Goal: Task Accomplishment & Management: Use online tool/utility

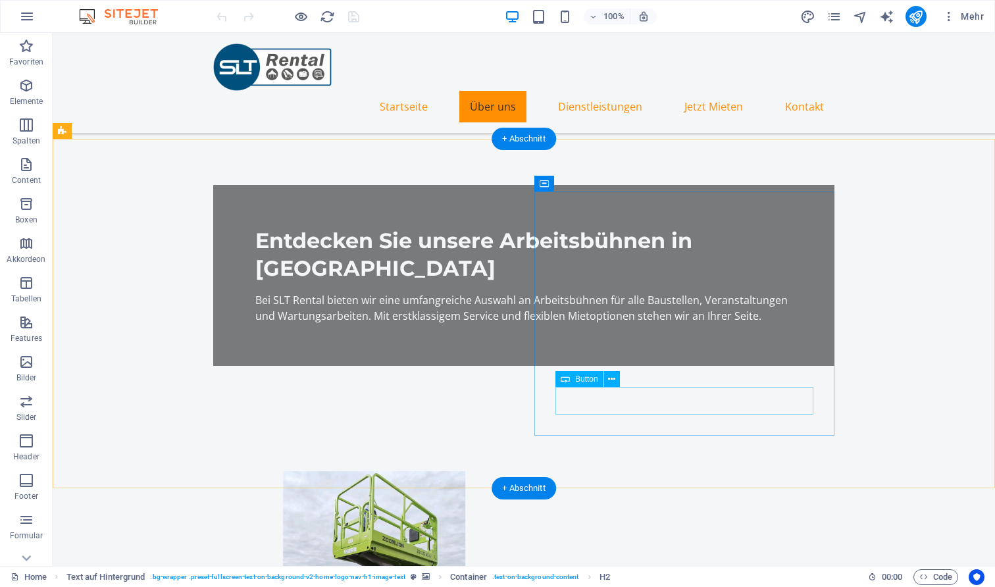
scroll to position [357, 0]
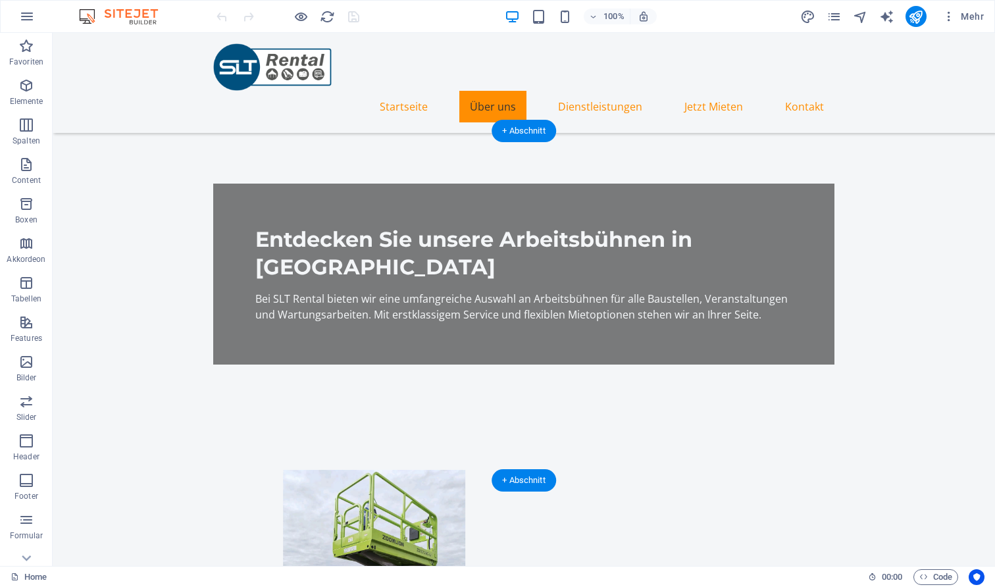
click at [382, 470] on figure at bounding box center [373, 592] width 621 height 244
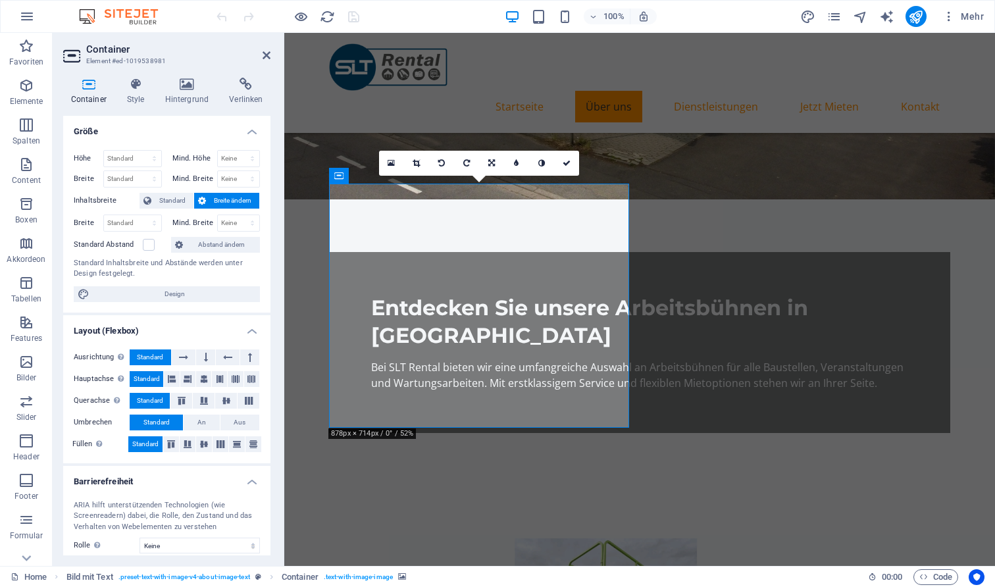
click at [418, 166] on icon at bounding box center [416, 163] width 7 height 8
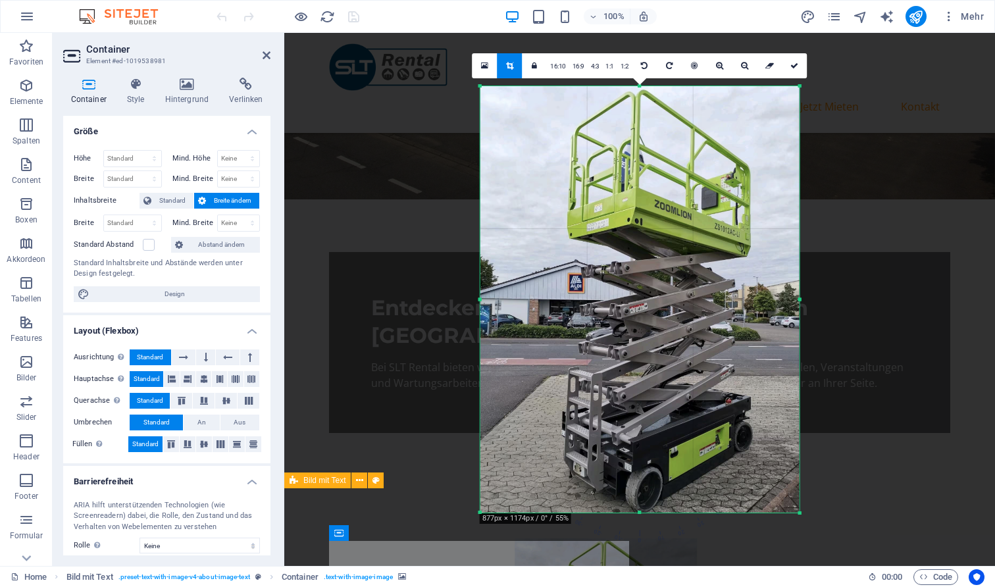
click at [885, 311] on div at bounding box center [639, 287] width 711 height 508
click at [798, 67] on icon at bounding box center [794, 66] width 8 height 8
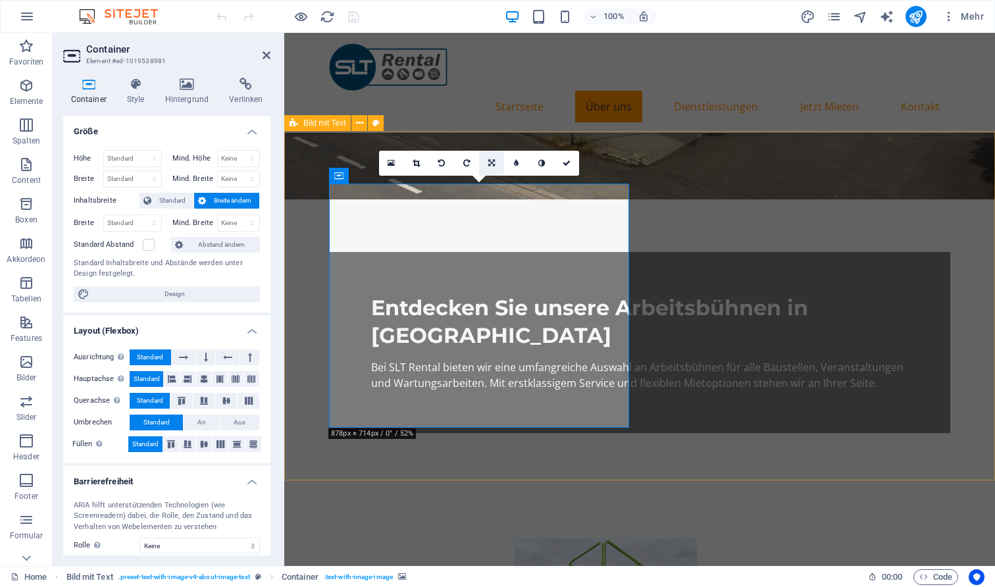
click at [492, 162] on icon at bounding box center [491, 163] width 7 height 8
click at [492, 188] on icon at bounding box center [492, 188] width 8 height 8
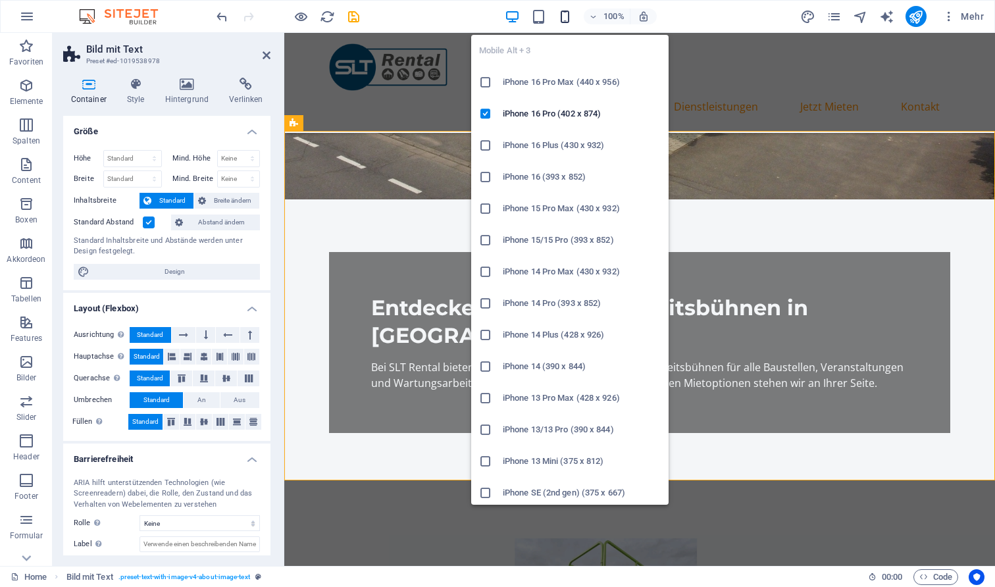
click at [561, 17] on icon "button" at bounding box center [564, 16] width 15 height 15
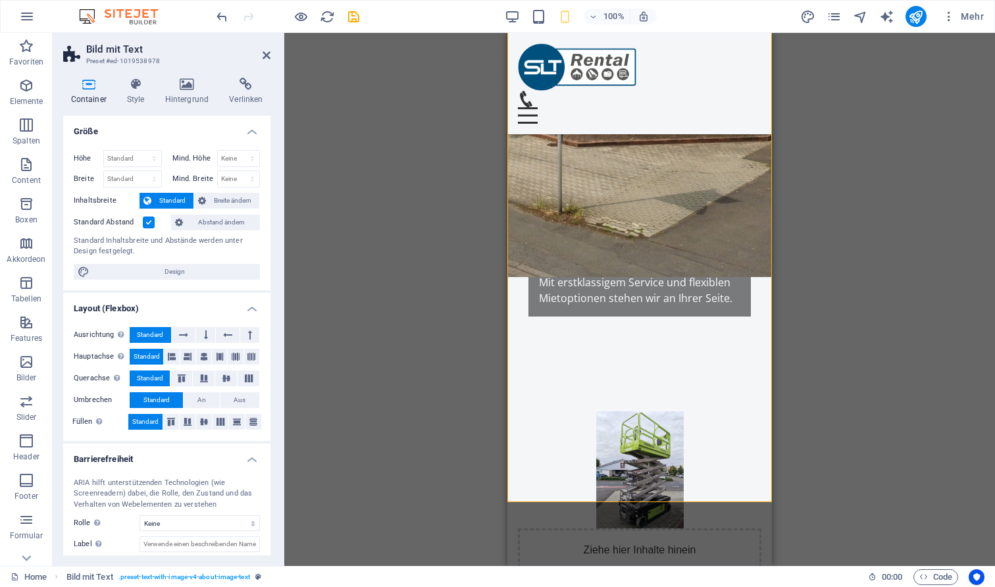
click at [860, 238] on div "Ziehe hier rein, um den vorhandenen Inhalt zu ersetzen. Drücke "Strg", wenn du …" at bounding box center [639, 299] width 711 height 533
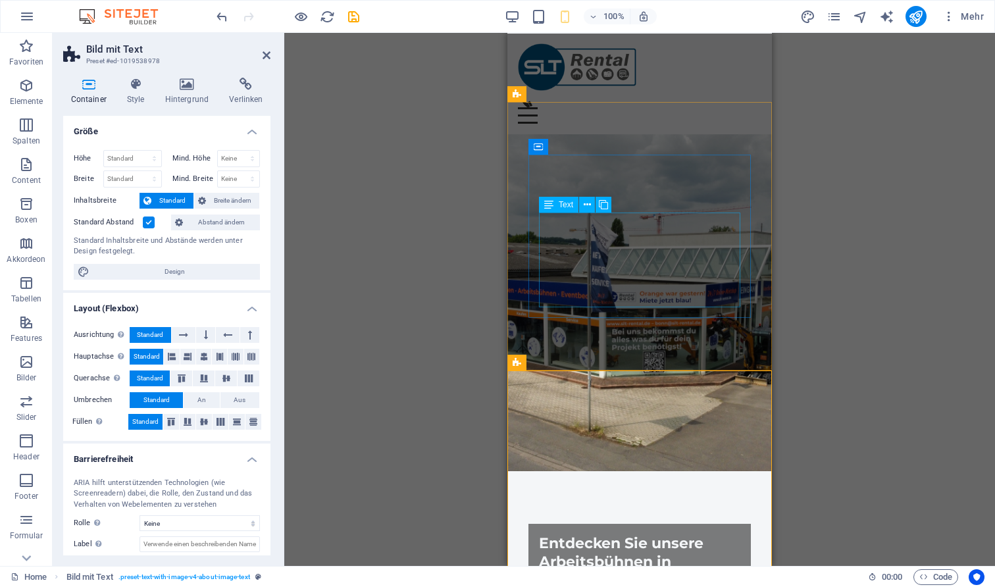
scroll to position [0, 0]
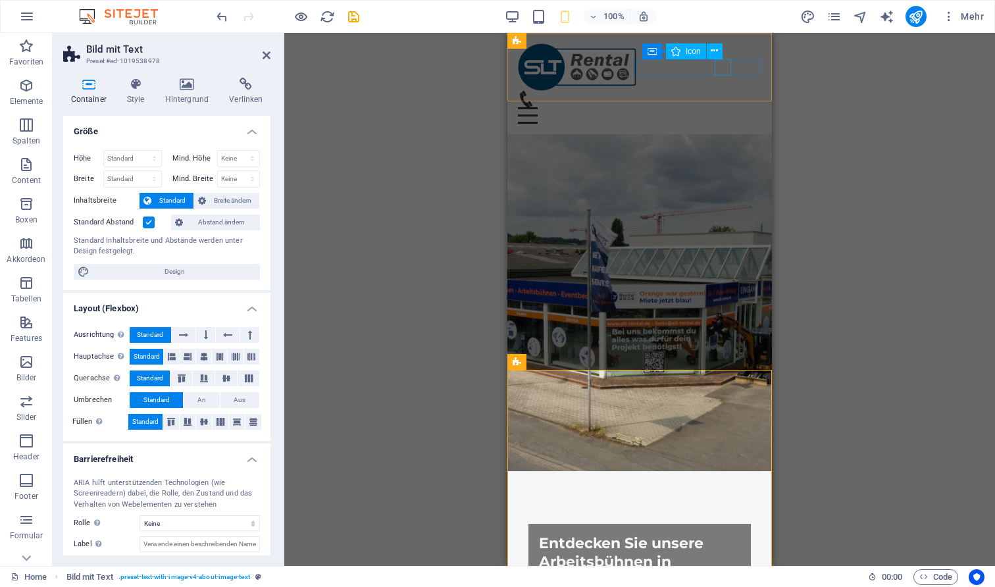
click at [719, 91] on figure at bounding box center [634, 99] width 233 height 16
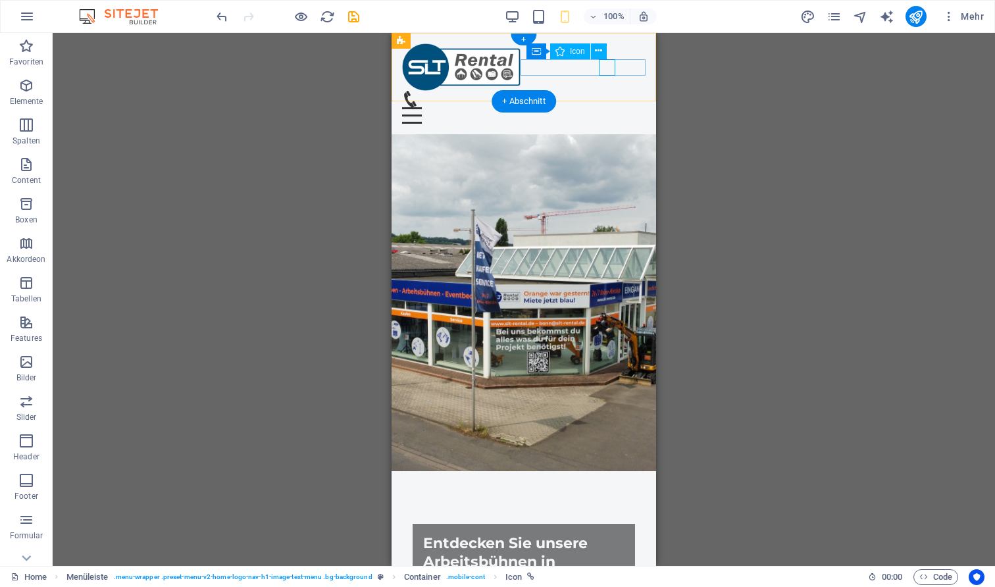
click at [608, 91] on figure at bounding box center [518, 99] width 233 height 16
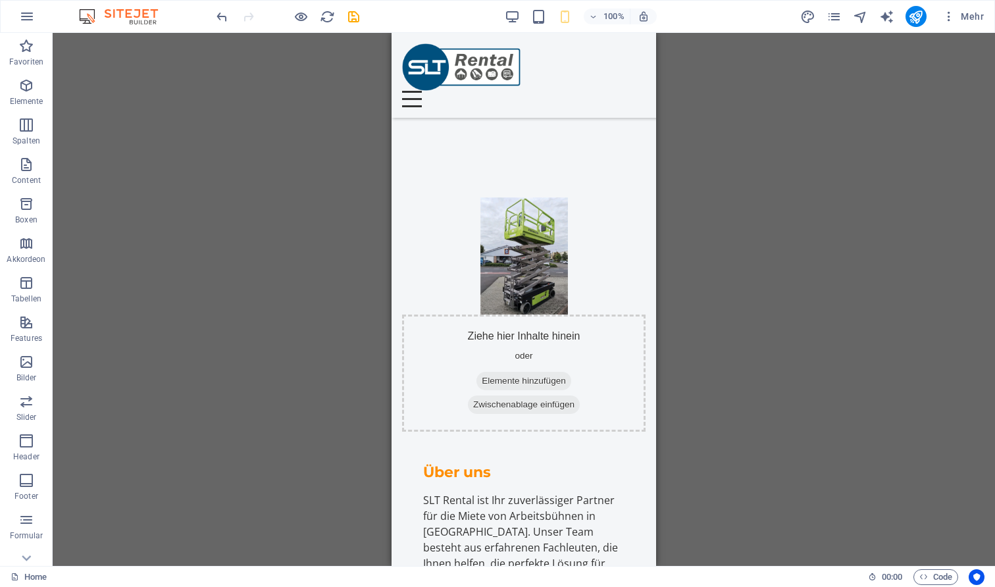
scroll to position [511, 0]
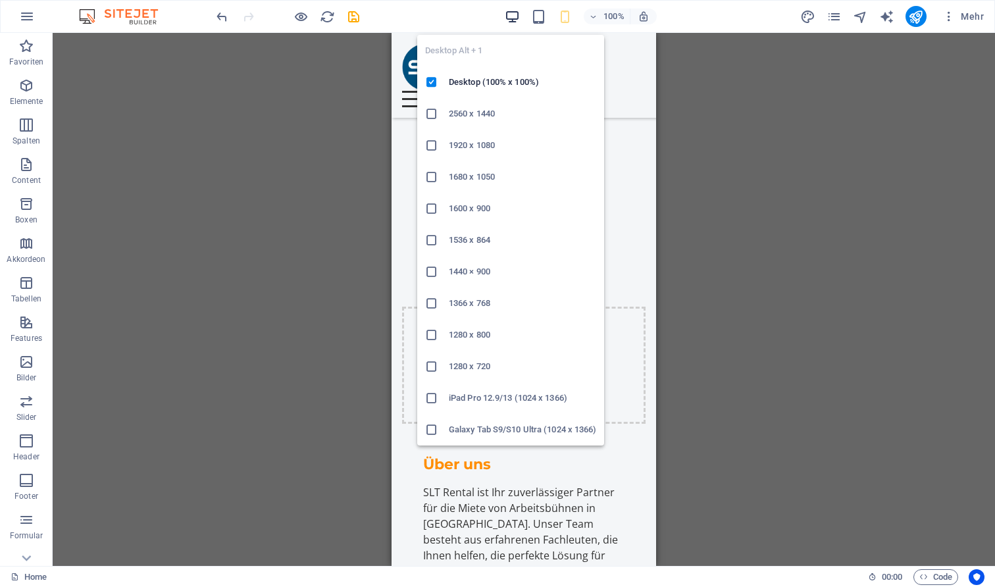
click at [508, 13] on icon "button" at bounding box center [512, 16] width 15 height 15
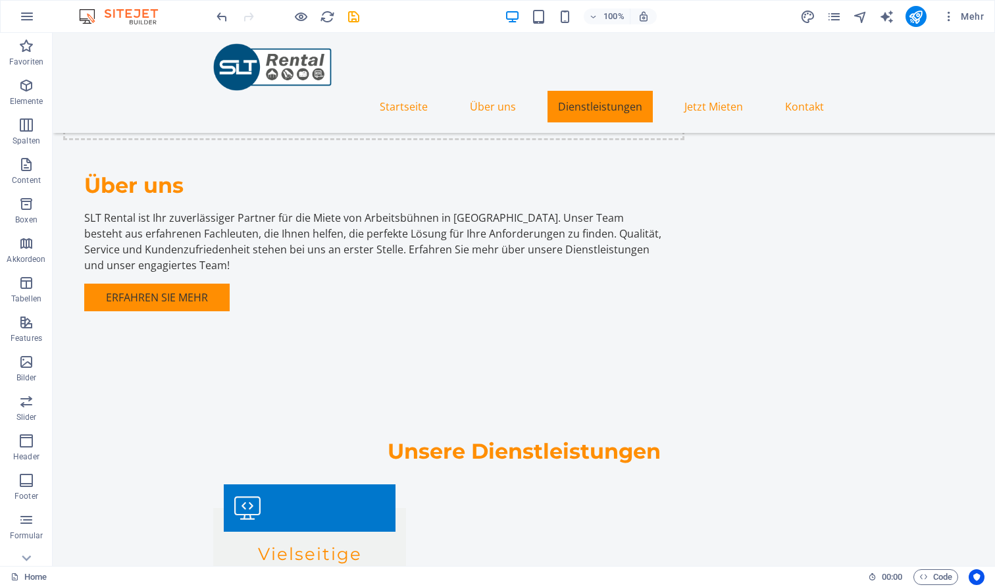
scroll to position [920, 0]
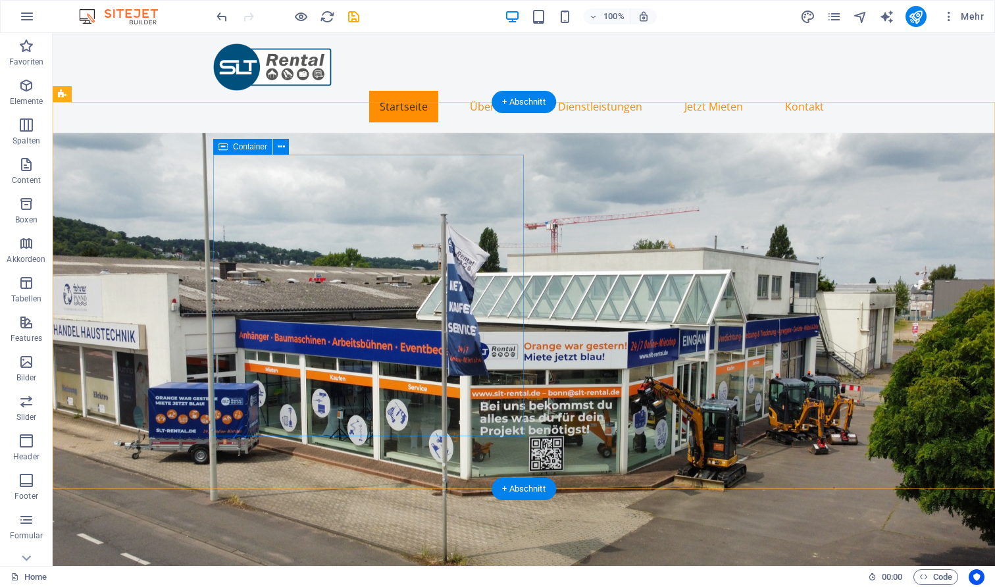
scroll to position [0, 0]
click at [673, 284] on figure at bounding box center [524, 360] width 943 height 455
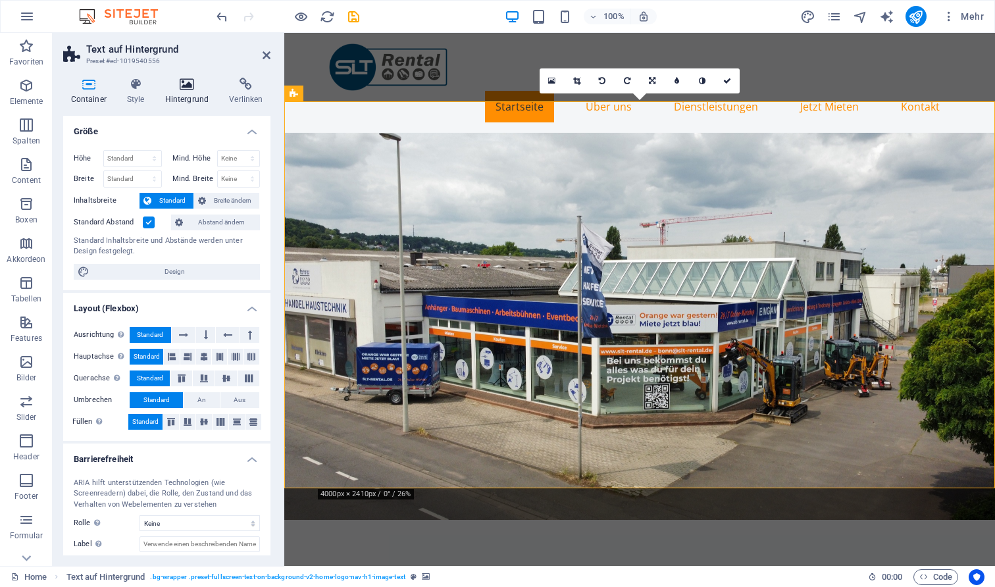
click at [186, 93] on h4 "Hintergrund" at bounding box center [189, 92] width 65 height 28
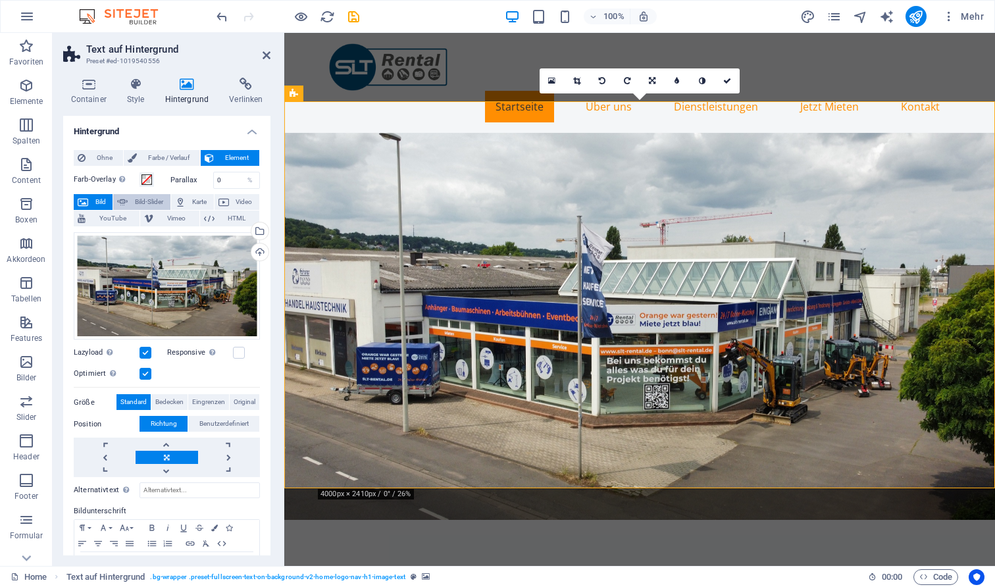
click at [137, 203] on span "Bild-Slider" at bounding box center [149, 202] width 34 height 16
select select "ms"
select select "s"
select select "progressive"
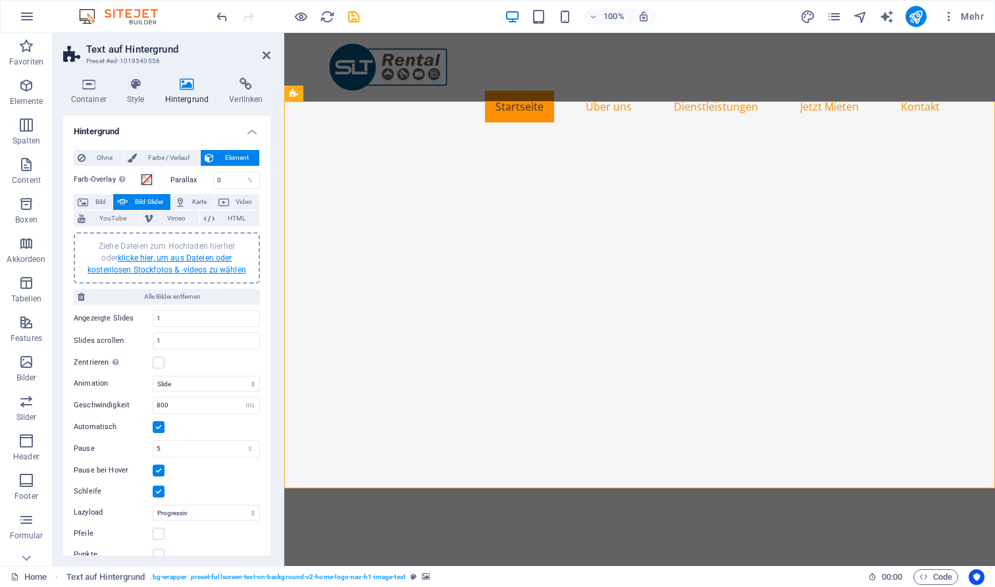
click at [159, 257] on link "klicke hier, um aus Dateien oder kostenlosen Stockfotos & -videos zu wählen" at bounding box center [167, 263] width 159 height 21
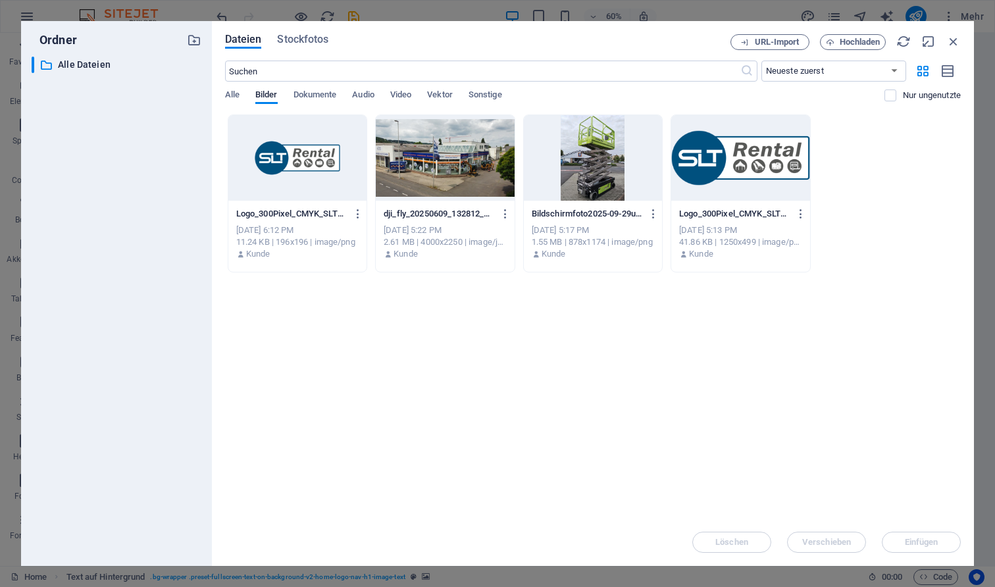
click at [457, 147] on div at bounding box center [445, 158] width 138 height 86
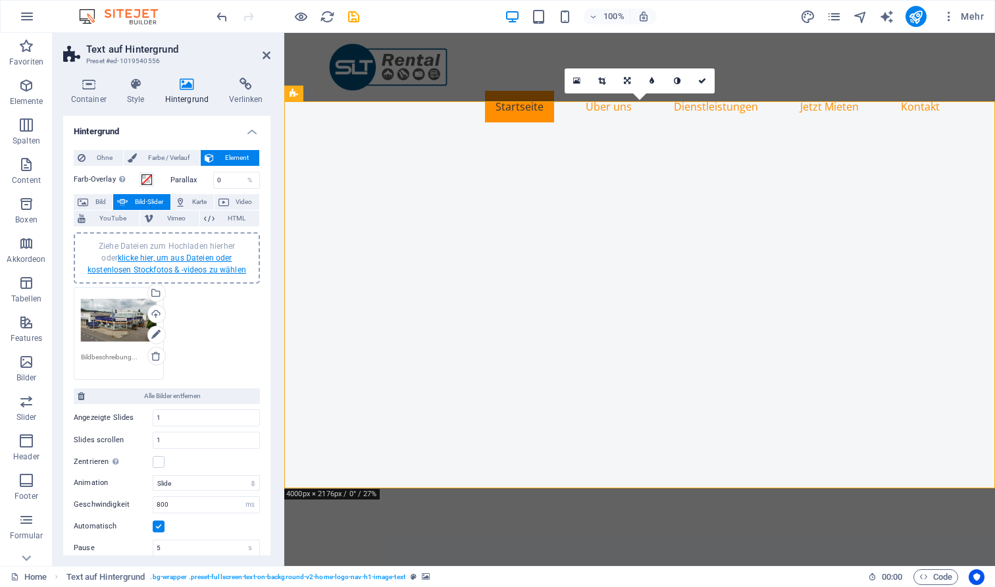
click at [167, 268] on link "klicke hier, um aus Dateien oder kostenlosen Stockfotos & -videos zu wählen" at bounding box center [167, 263] width 159 height 21
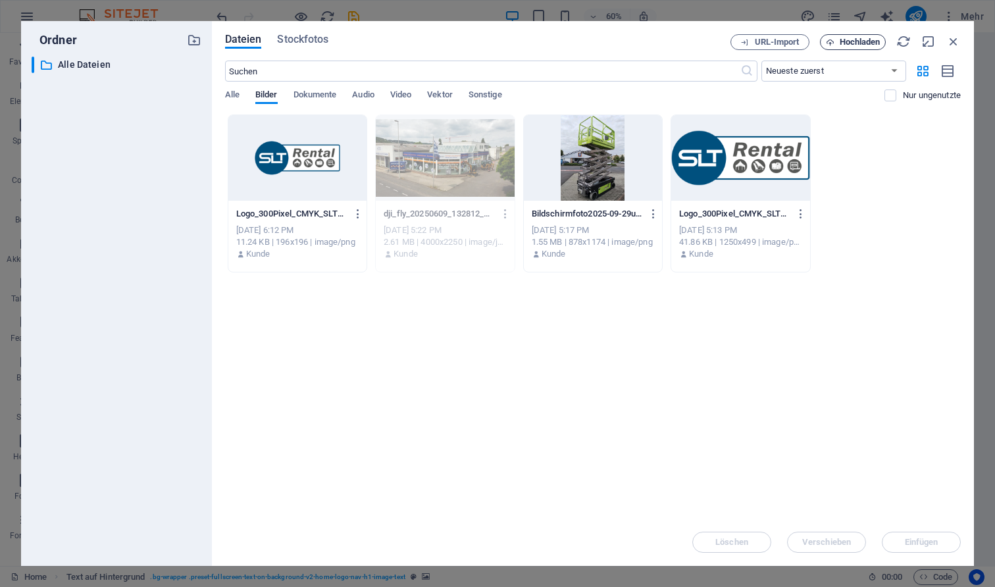
click at [842, 45] on span "Hochladen" at bounding box center [860, 42] width 41 height 8
click at [851, 38] on span "Hochladen" at bounding box center [860, 42] width 41 height 8
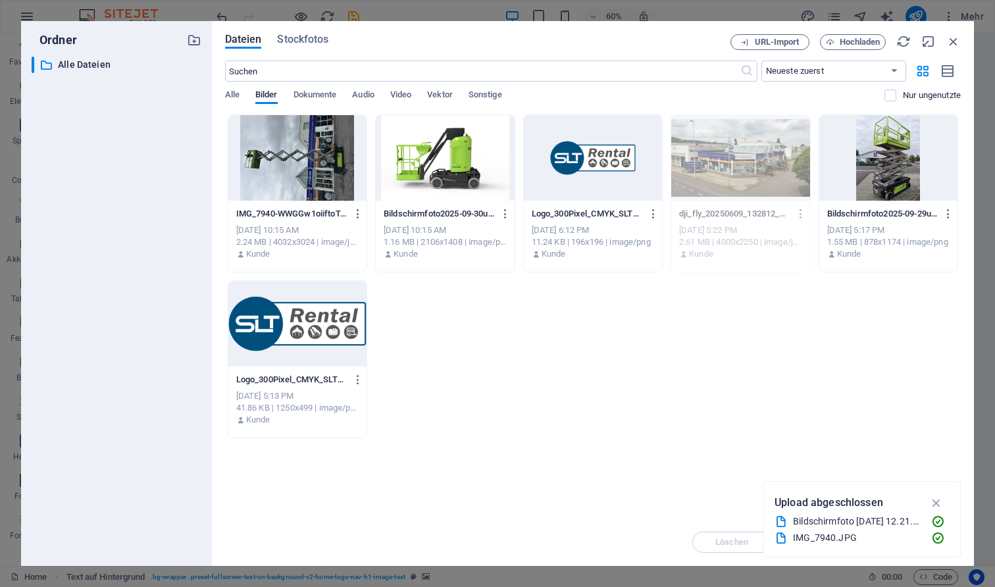
click at [321, 161] on div at bounding box center [297, 158] width 138 height 86
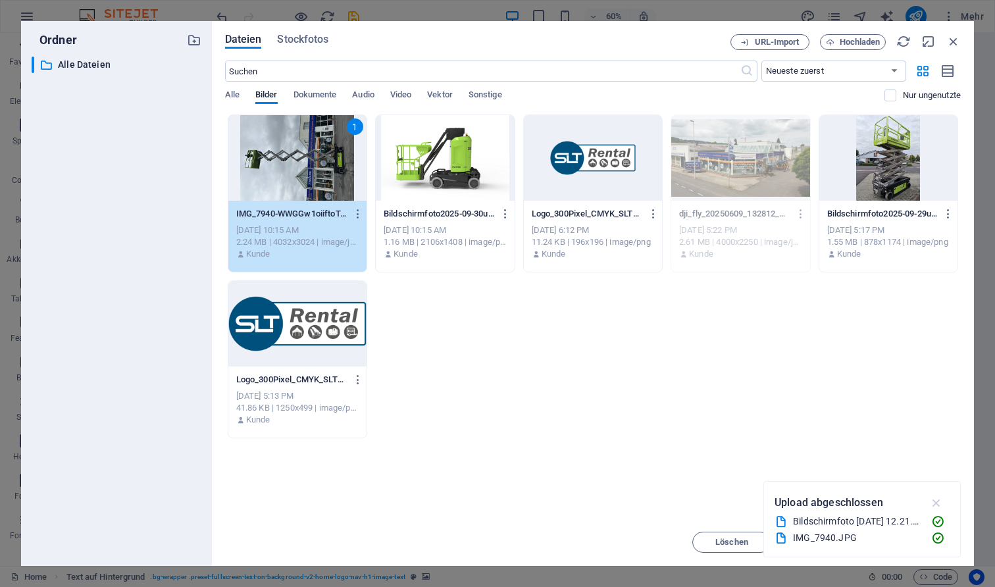
click at [932, 505] on icon "button" at bounding box center [936, 503] width 15 height 14
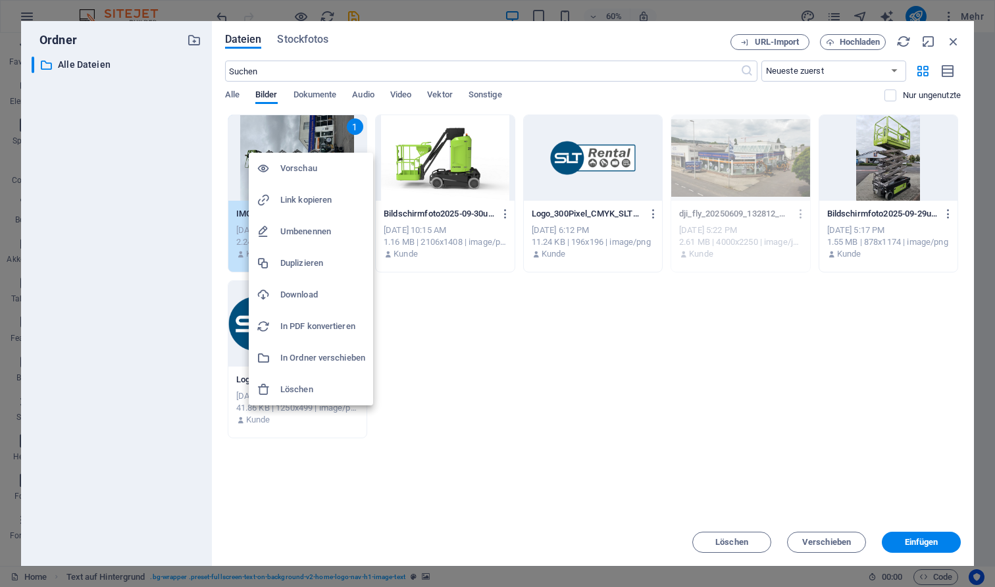
click at [420, 321] on div at bounding box center [497, 293] width 995 height 587
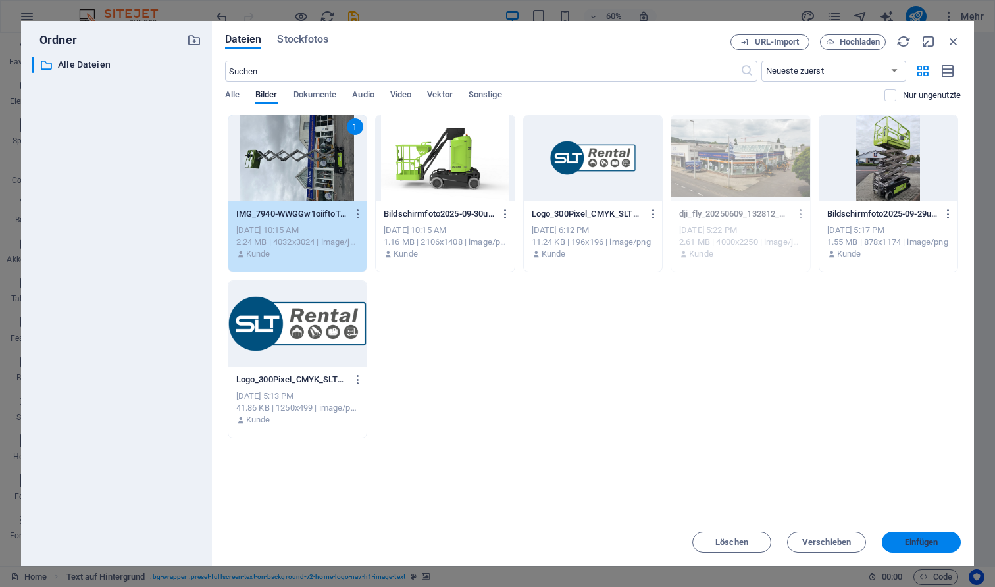
click at [911, 542] on span "Einfügen" at bounding box center [922, 542] width 34 height 8
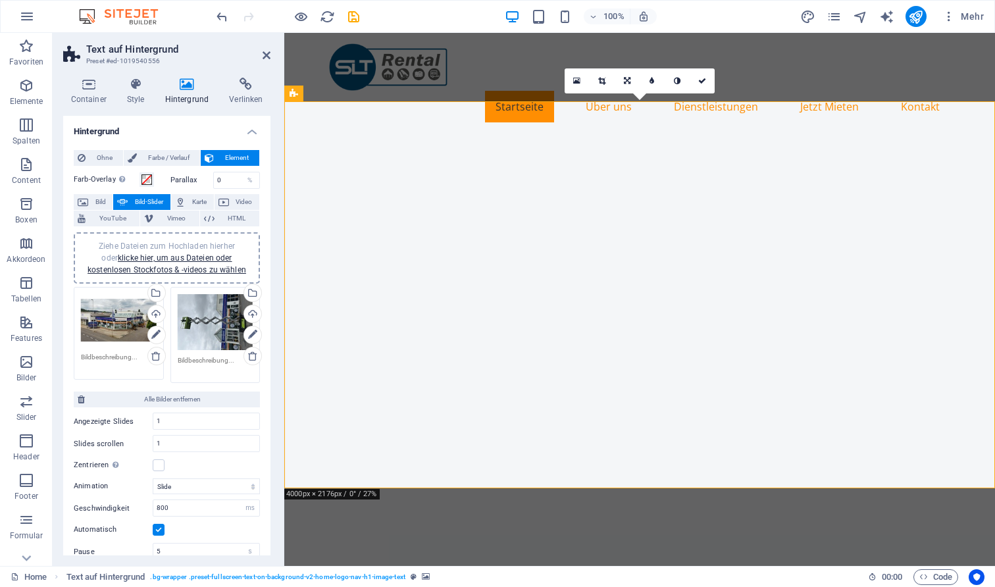
click at [213, 316] on div "Ziehe Dateien zum Hochladen hierher oder klicke hier, um aus Dateien oder koste…" at bounding box center [216, 322] width 76 height 57
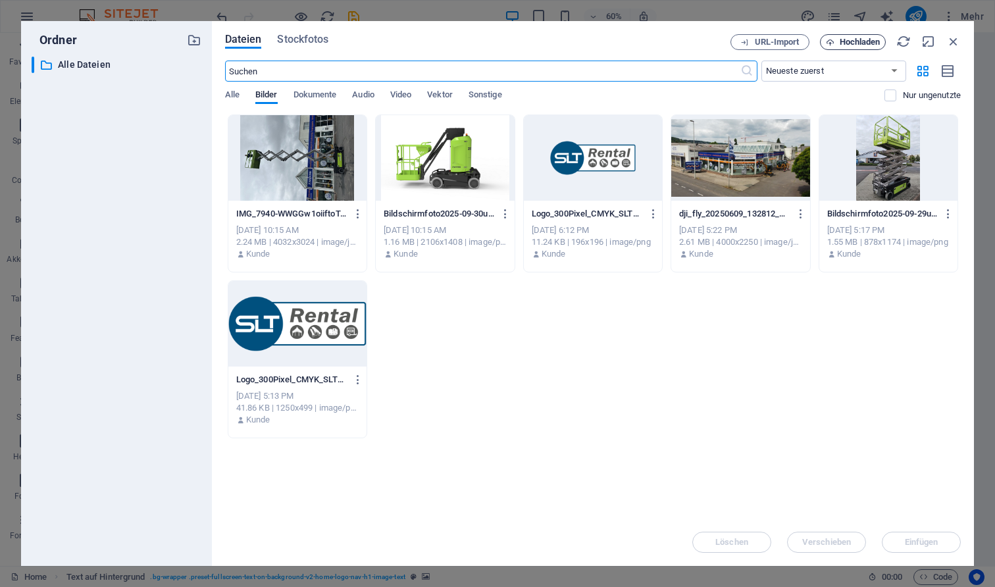
click at [858, 44] on span "Hochladen" at bounding box center [860, 42] width 41 height 8
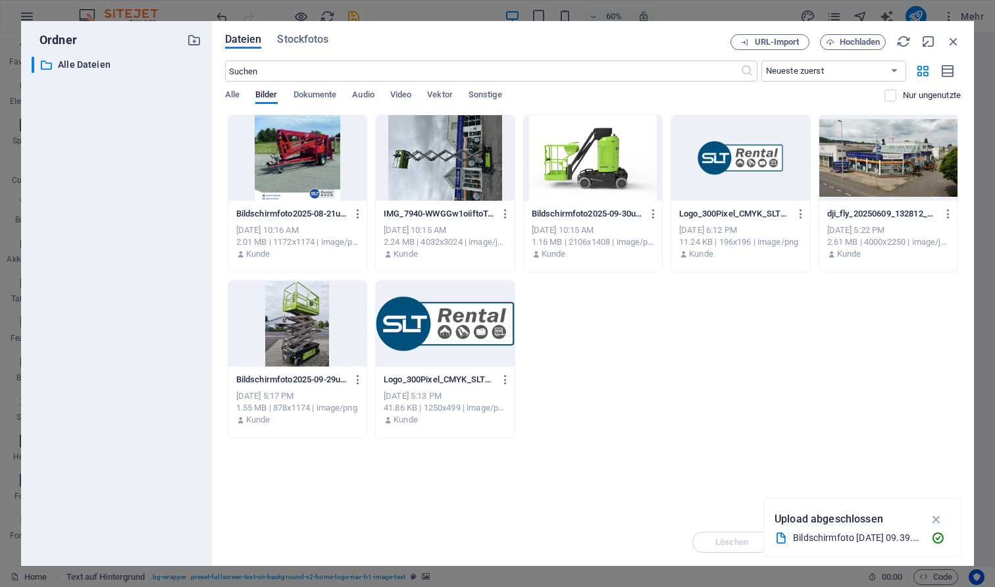
click at [304, 155] on div at bounding box center [297, 158] width 138 height 86
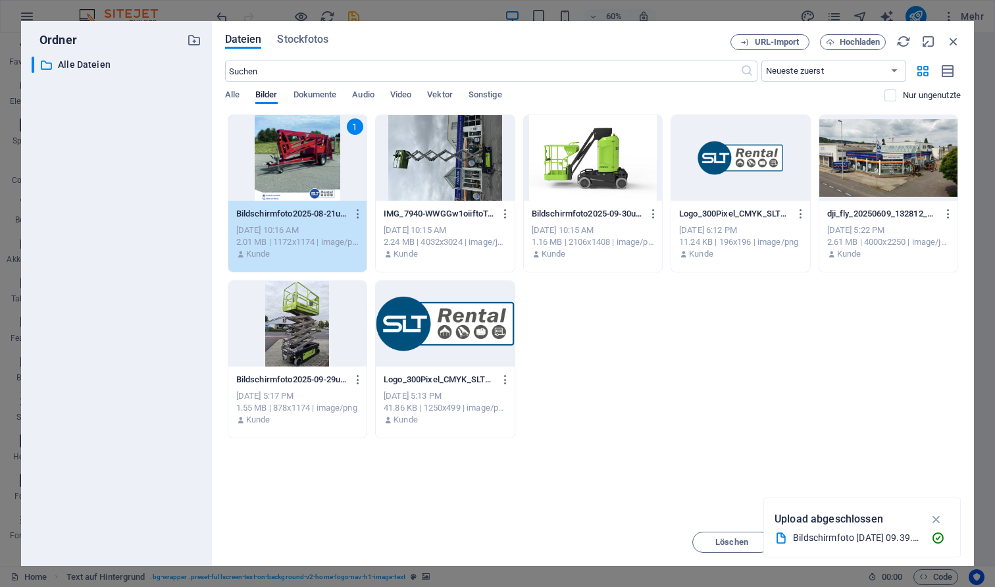
click at [304, 155] on div "1" at bounding box center [297, 158] width 138 height 86
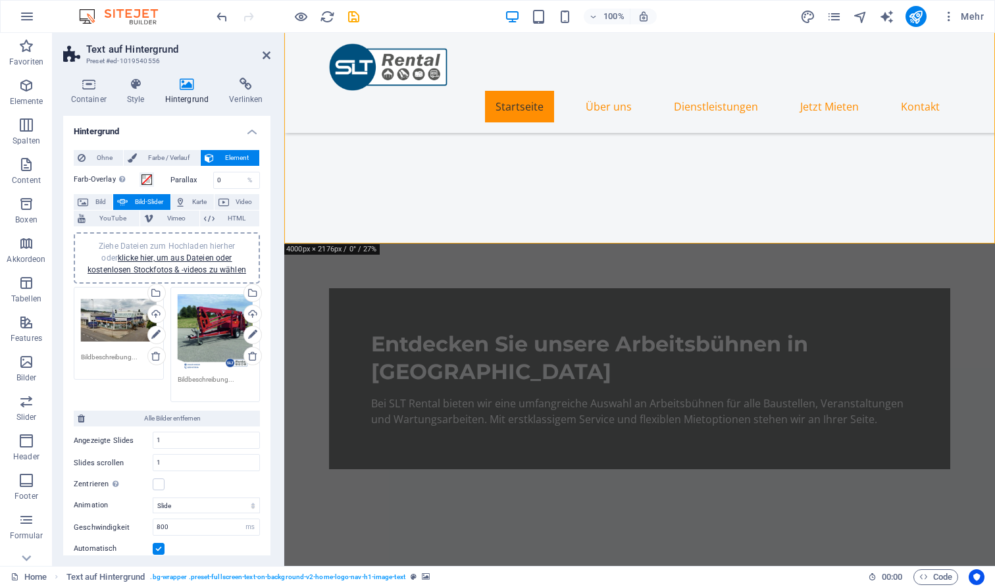
scroll to position [257, 0]
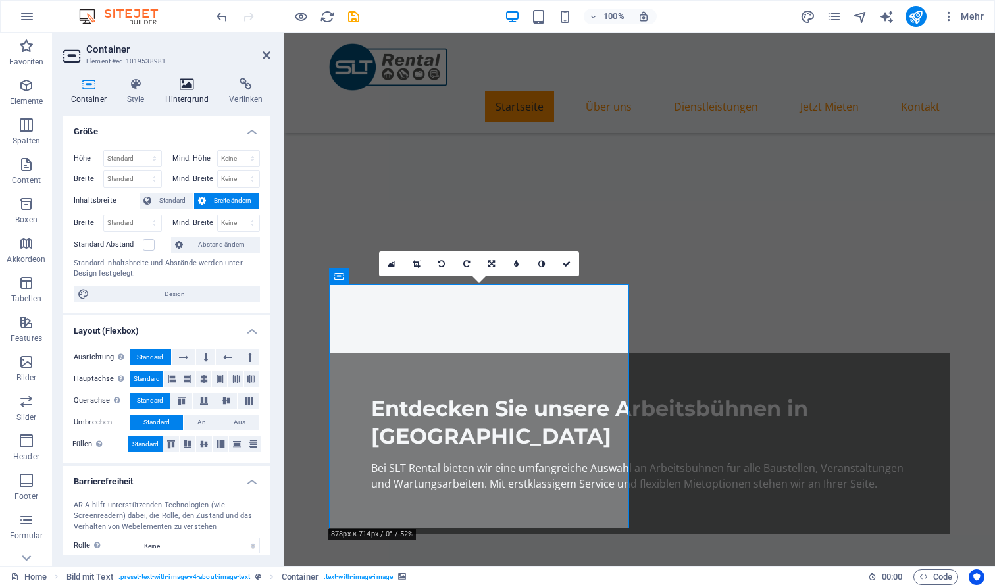
click at [186, 93] on h4 "Hintergrund" at bounding box center [189, 92] width 65 height 28
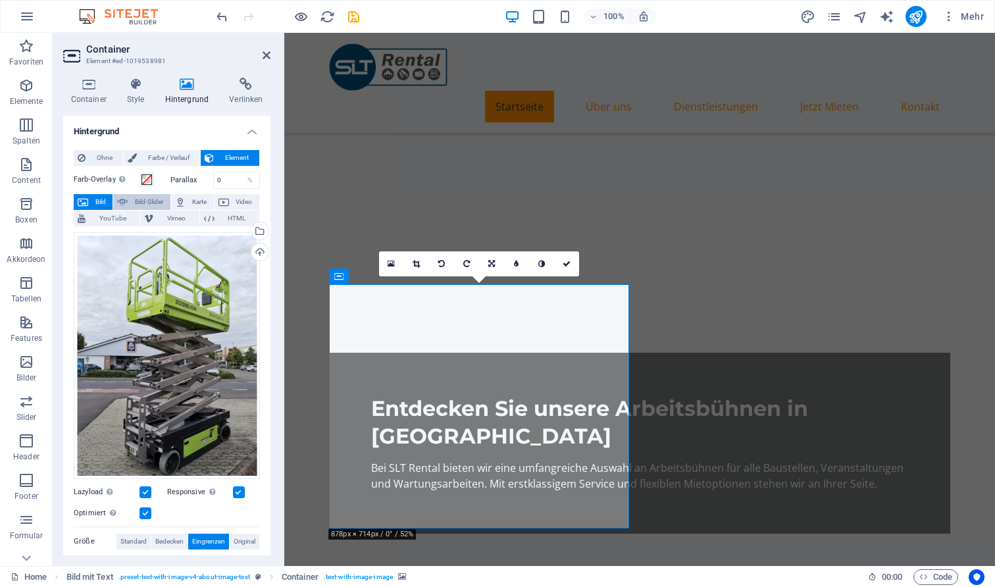
click at [152, 199] on span "Bild-Slider" at bounding box center [149, 202] width 34 height 16
select select "ms"
select select "s"
select select "progressive"
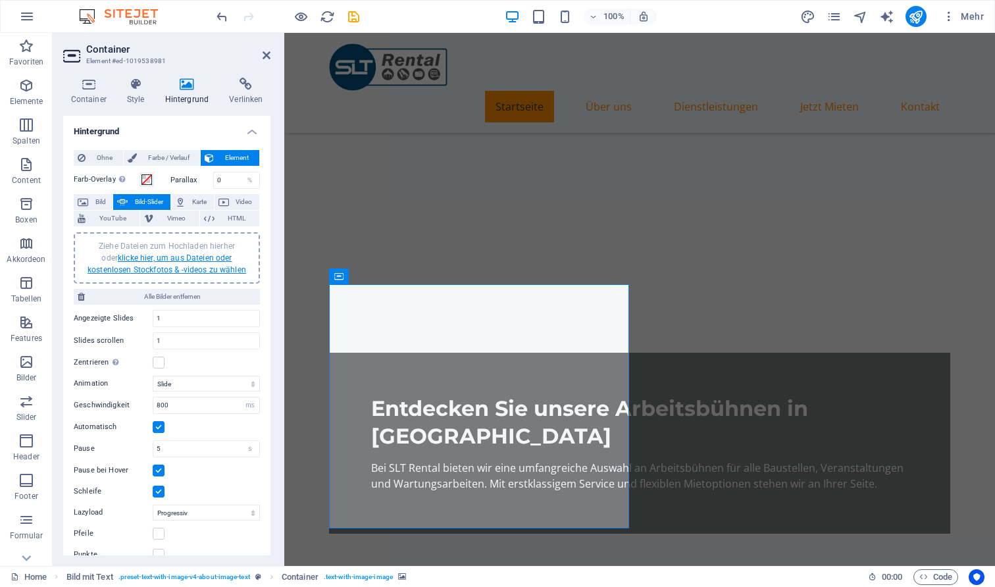
click at [163, 259] on link "klicke hier, um aus Dateien oder kostenlosen Stockfotos & -videos zu wählen" at bounding box center [167, 263] width 159 height 21
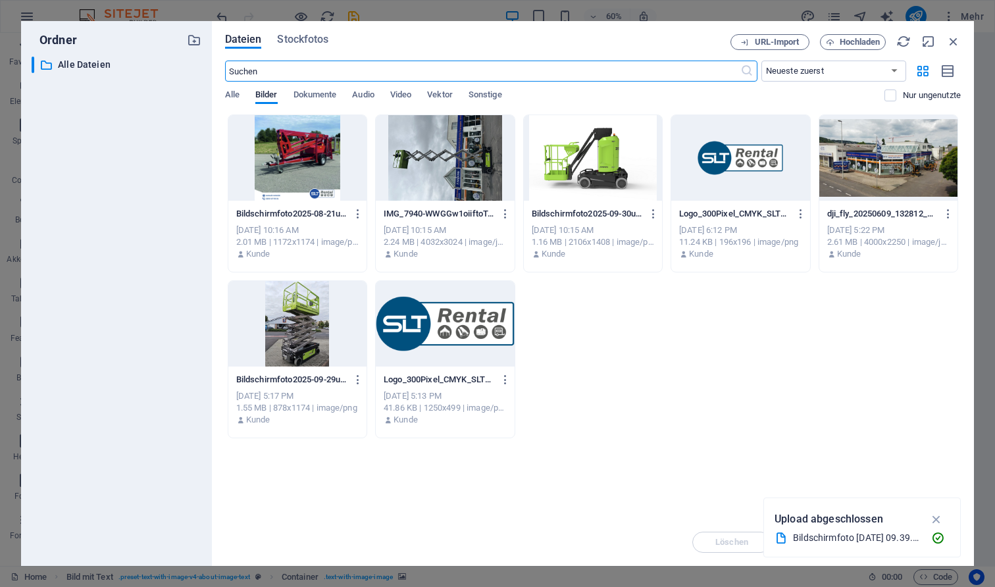
click at [559, 162] on div at bounding box center [593, 158] width 138 height 86
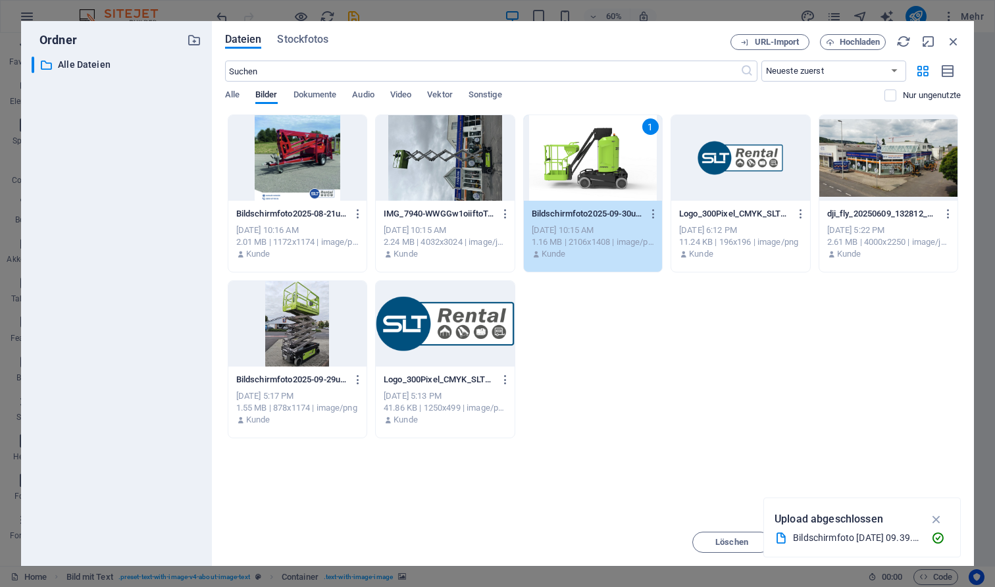
click at [312, 151] on div at bounding box center [297, 158] width 138 height 86
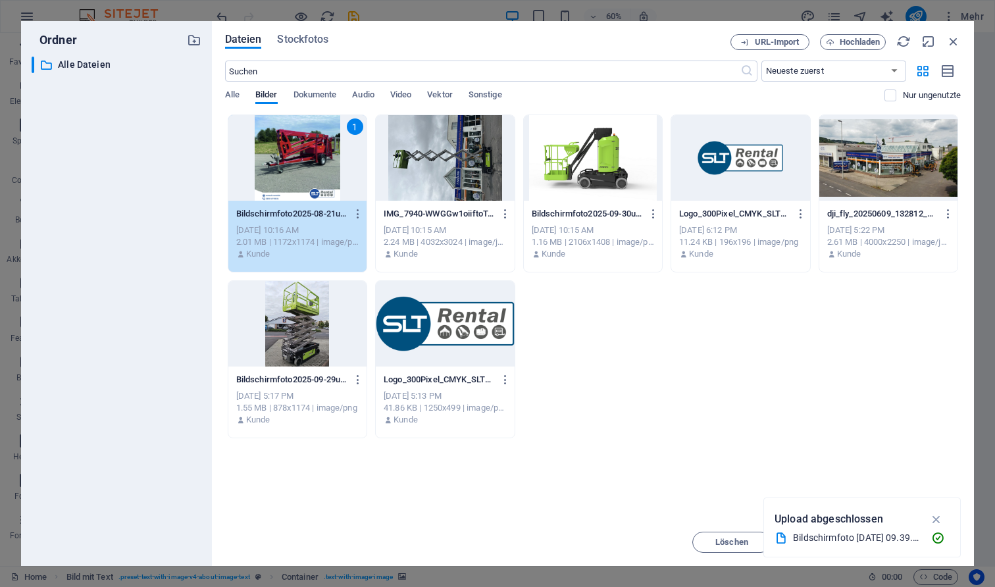
click at [628, 184] on div at bounding box center [593, 158] width 138 height 86
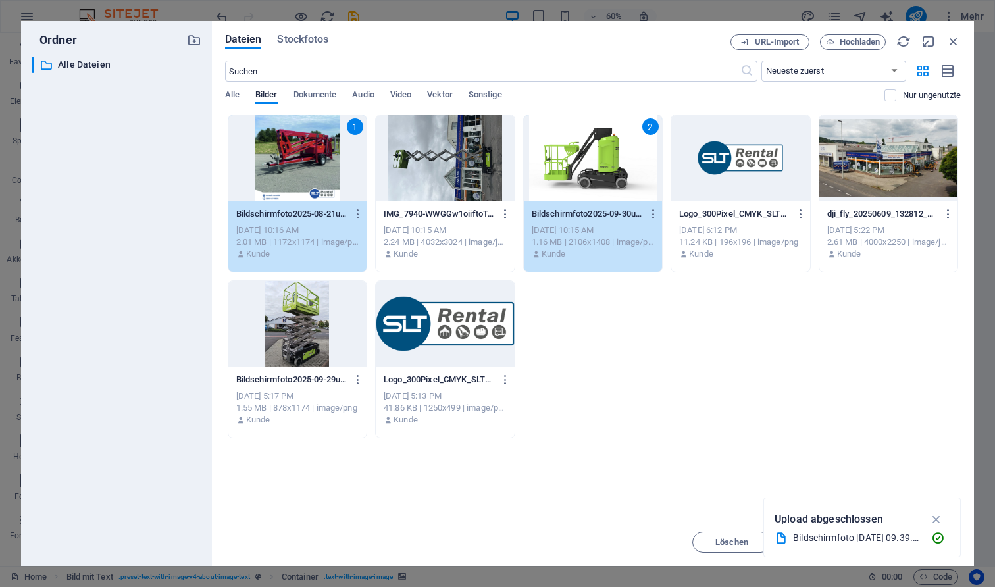
click at [282, 336] on div at bounding box center [297, 324] width 138 height 86
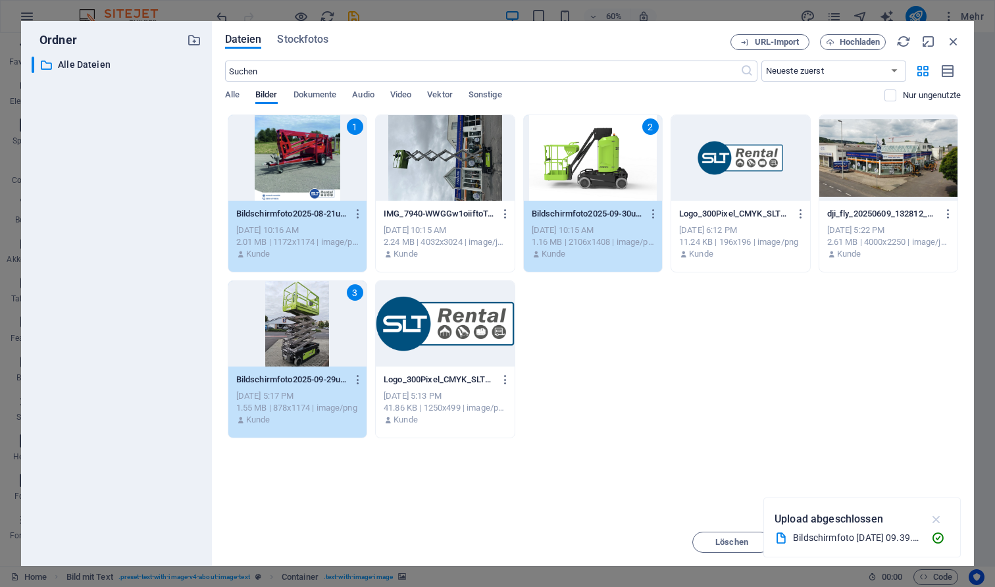
click at [937, 514] on icon "button" at bounding box center [936, 519] width 15 height 14
click at [924, 544] on span "Einfügen" at bounding box center [922, 542] width 34 height 8
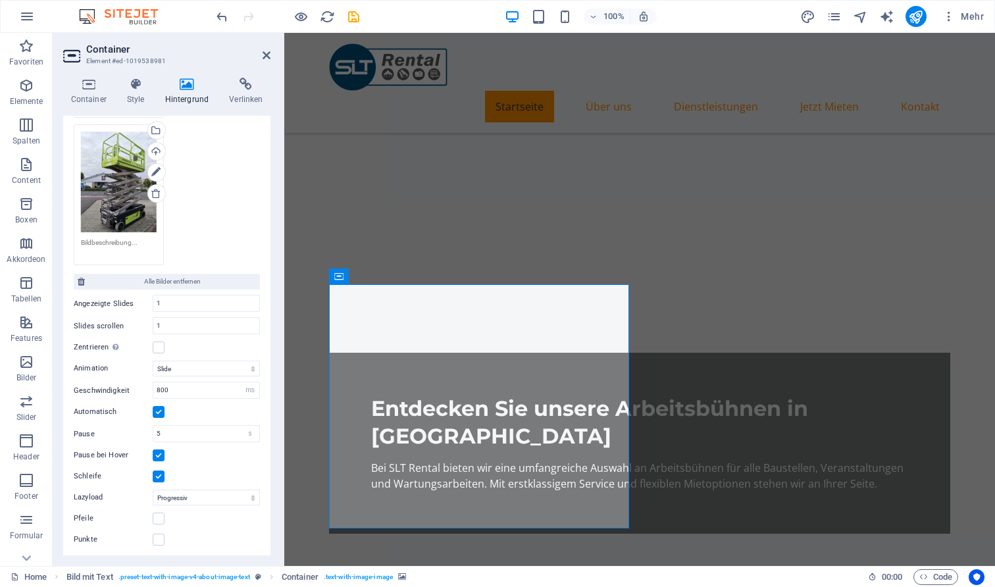
scroll to position [284, 0]
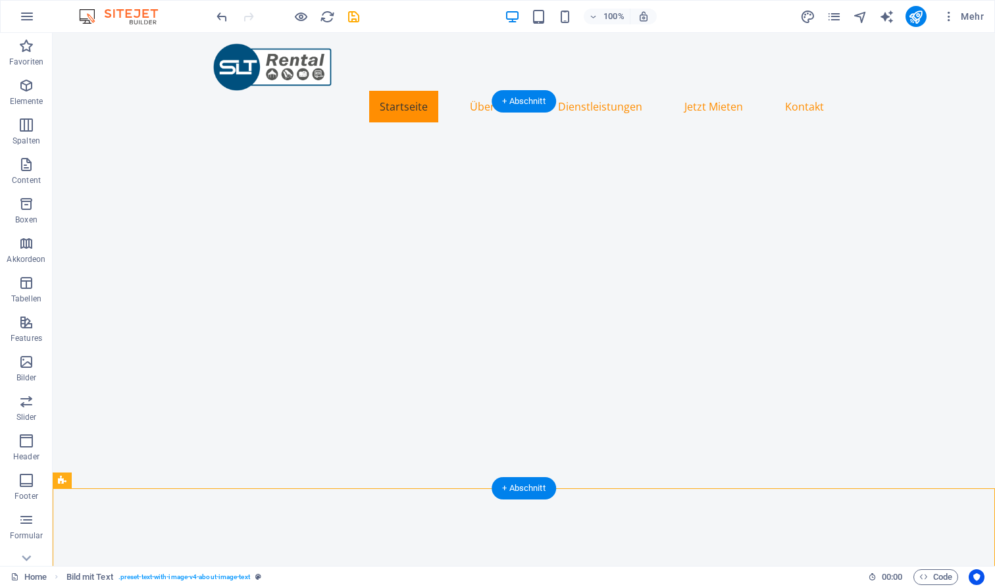
scroll to position [0, 0]
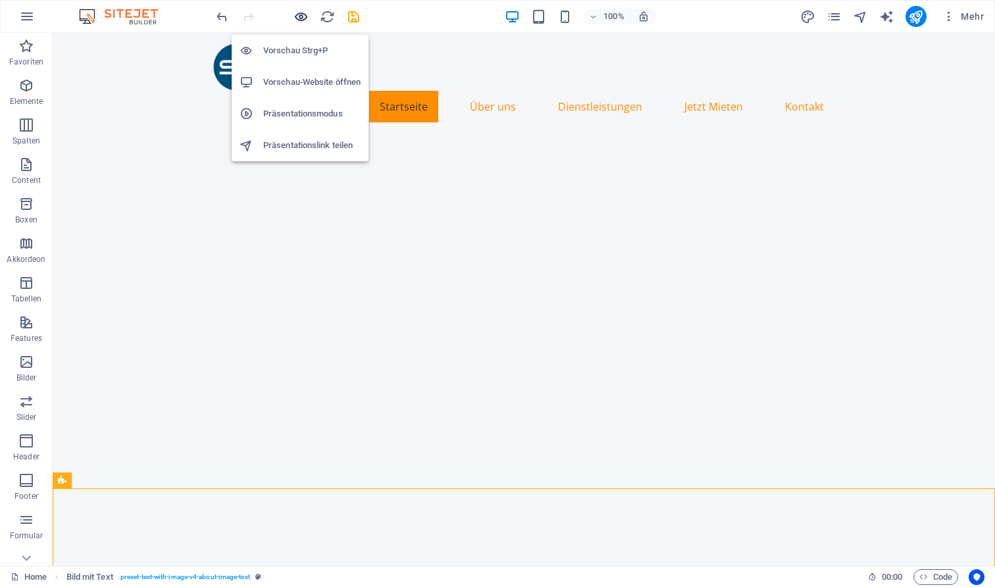
click at [301, 12] on icon "button" at bounding box center [301, 16] width 15 height 15
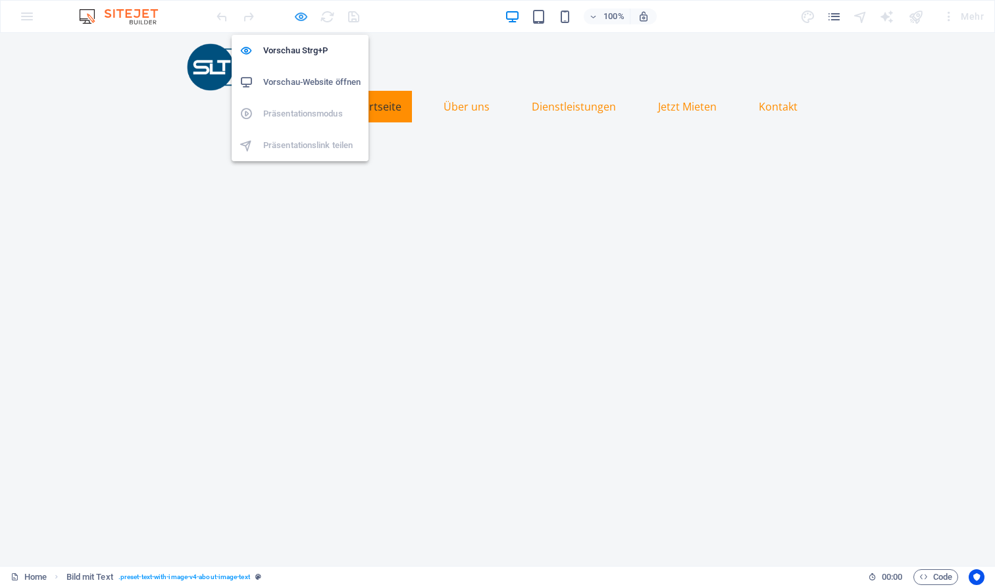
click at [294, 15] on icon "button" at bounding box center [301, 16] width 15 height 15
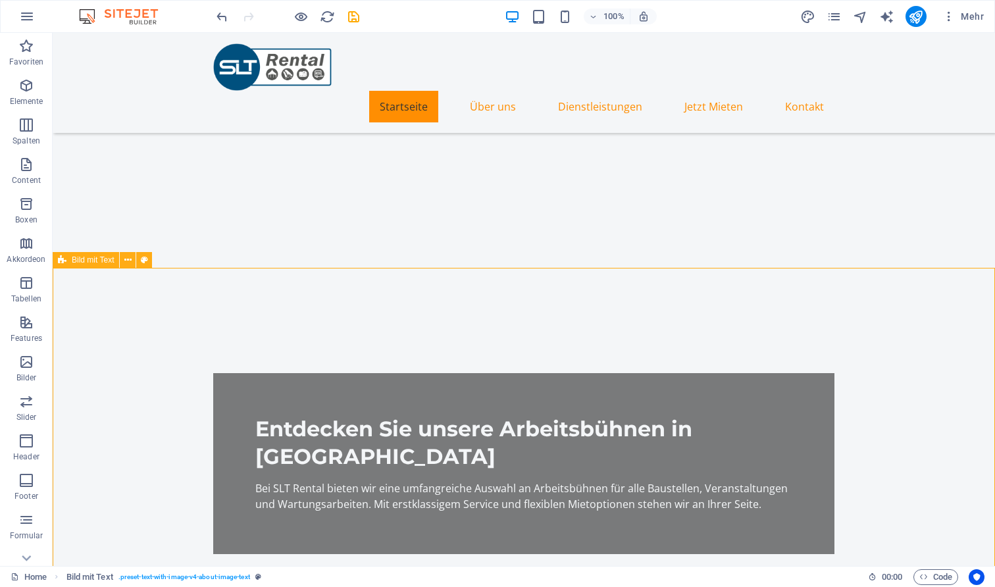
scroll to position [228, 0]
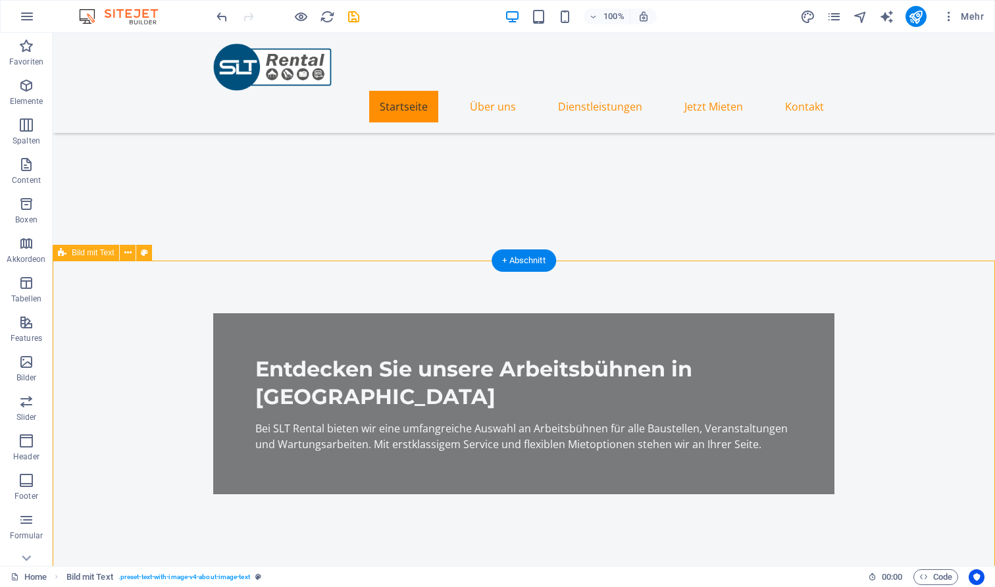
select select "ms"
select select "s"
select select "progressive"
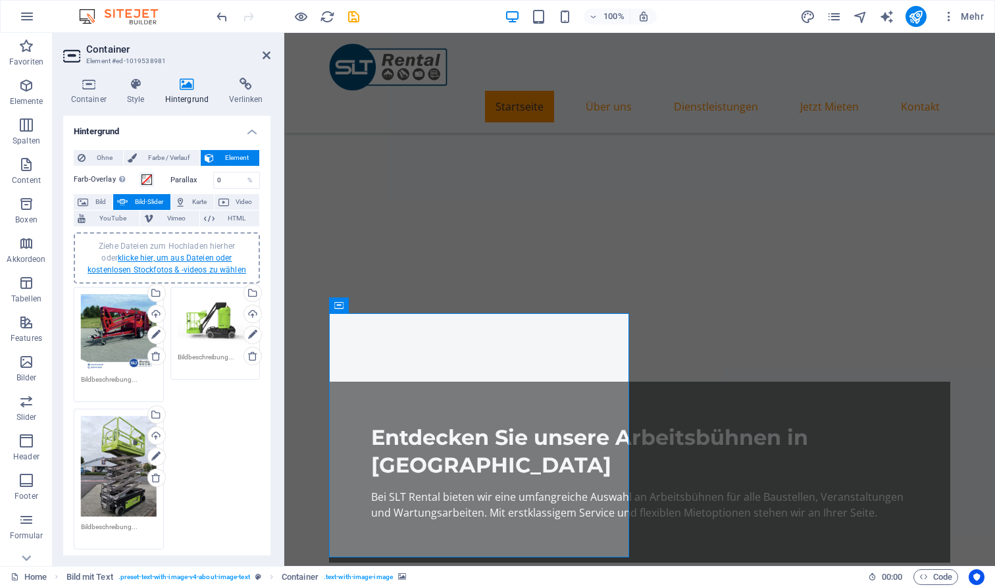
click at [187, 256] on link "klicke hier, um aus Dateien oder kostenlosen Stockfotos & -videos zu wählen" at bounding box center [167, 263] width 159 height 21
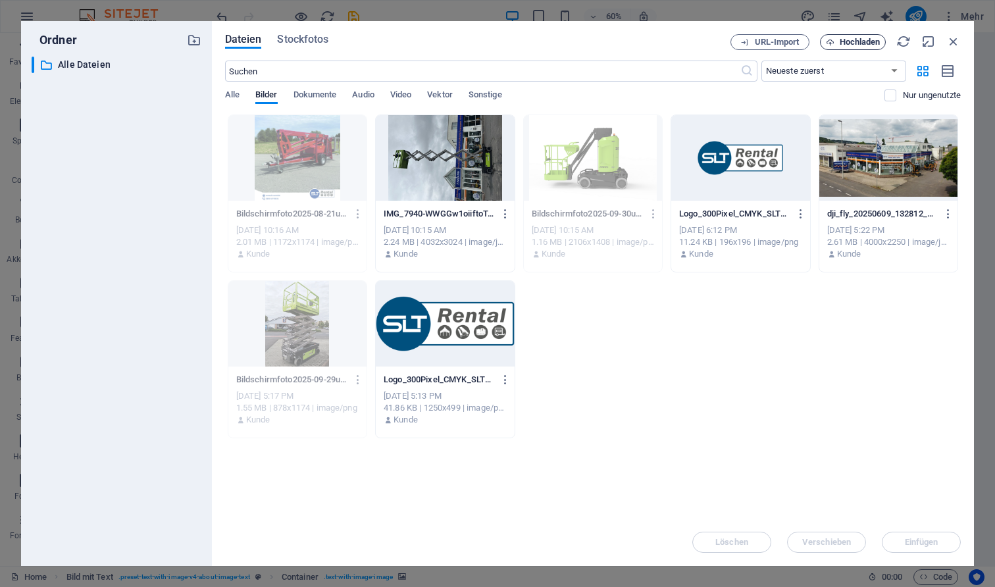
click at [875, 38] on span "Hochladen" at bounding box center [860, 42] width 41 height 8
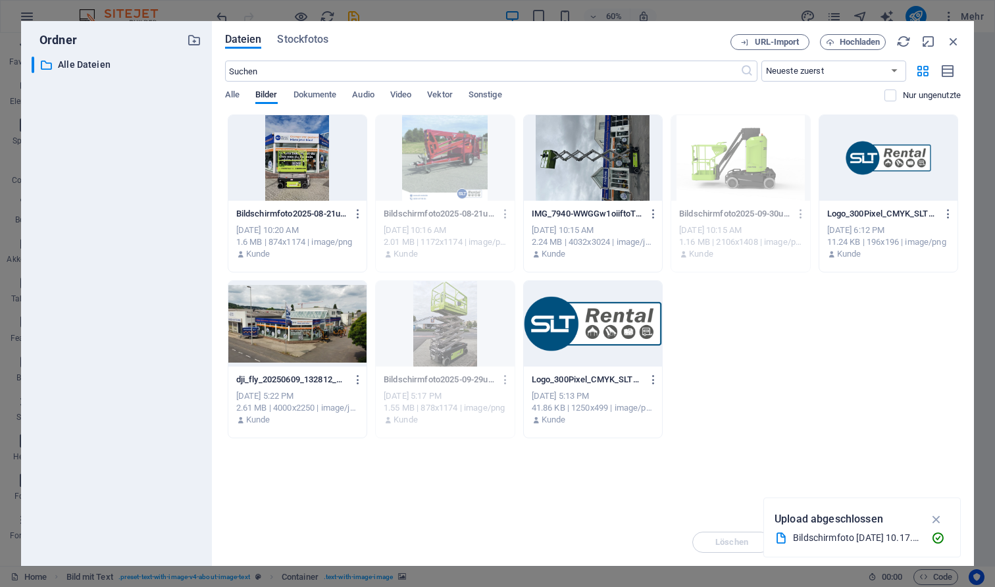
click at [263, 167] on div at bounding box center [297, 158] width 138 height 86
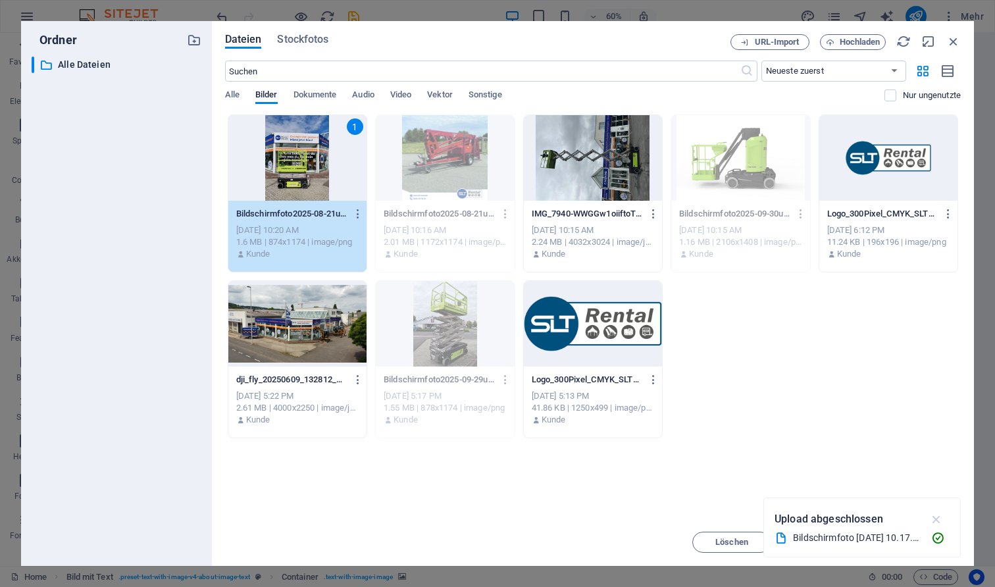
click at [935, 522] on icon "button" at bounding box center [936, 519] width 15 height 14
click at [929, 540] on span "Einfügen" at bounding box center [922, 542] width 34 height 8
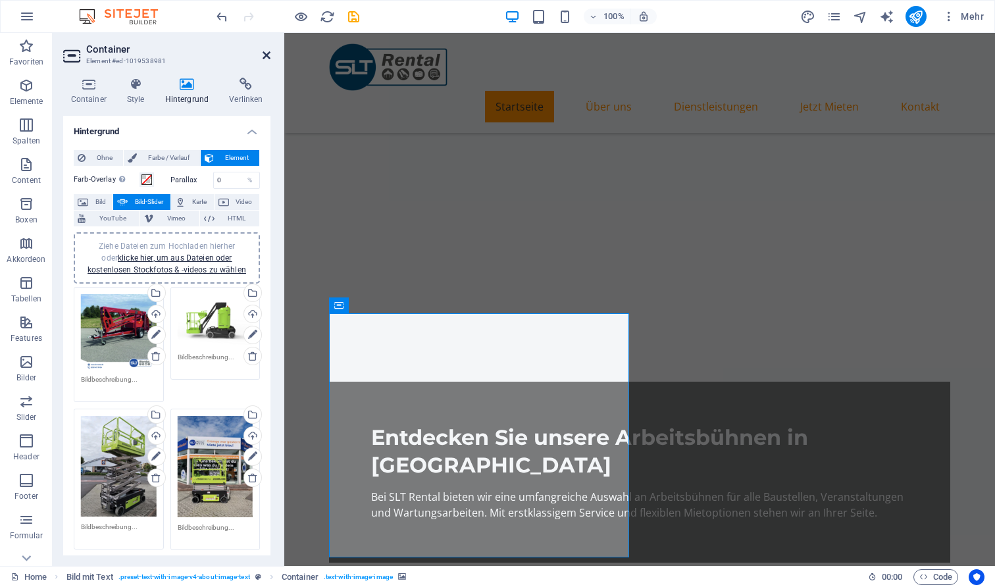
click at [264, 51] on icon at bounding box center [267, 55] width 8 height 11
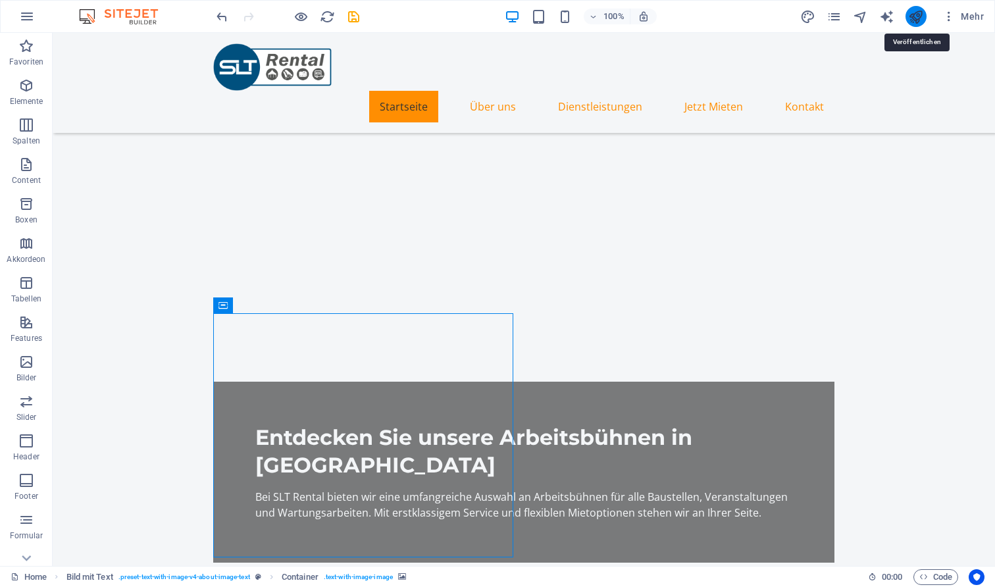
click at [913, 12] on icon "publish" at bounding box center [915, 16] width 15 height 15
